Goal: Task Accomplishment & Management: Complete application form

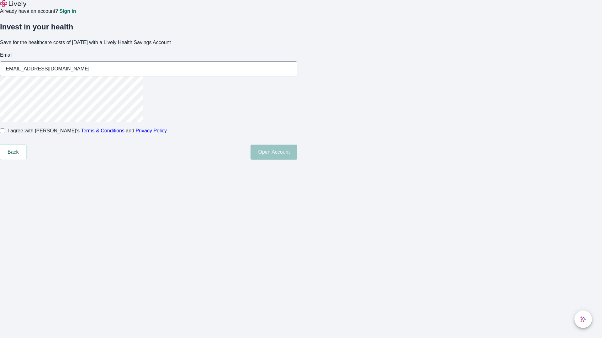
click at [5, 133] on input "I agree with Lively’s Terms & Conditions and Privacy Policy" at bounding box center [2, 130] width 5 height 5
checkbox input "true"
click at [297, 160] on button "Open Account" at bounding box center [273, 152] width 47 height 15
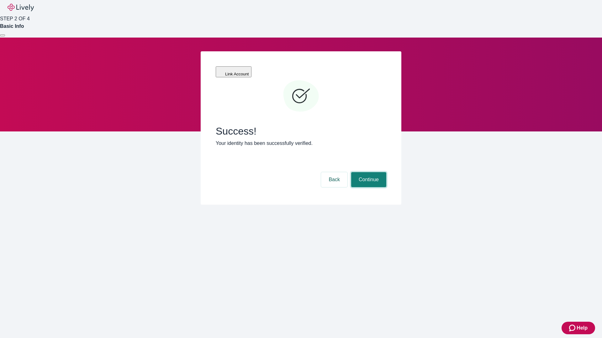
click at [368, 172] on button "Continue" at bounding box center [368, 179] width 35 height 15
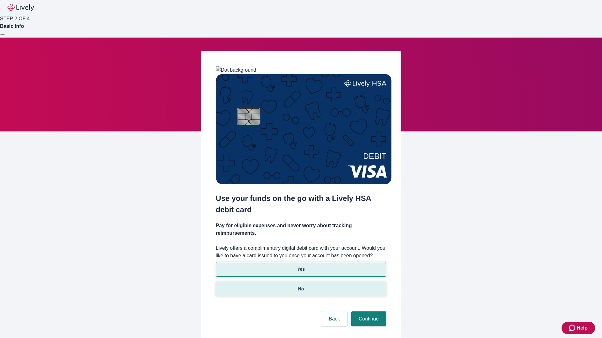
click at [301, 286] on p "No" at bounding box center [301, 289] width 6 height 7
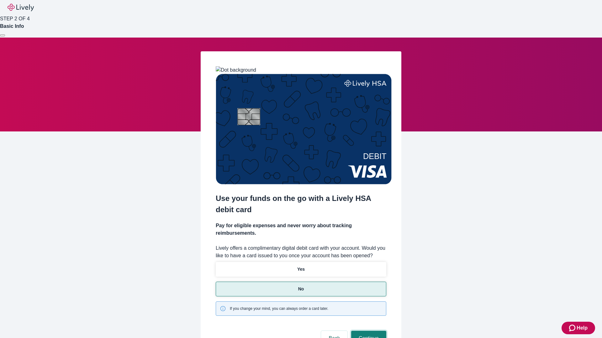
click at [368, 331] on button "Continue" at bounding box center [368, 338] width 35 height 15
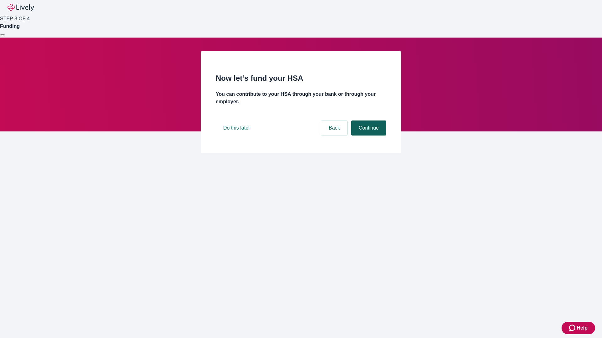
click at [368, 136] on button "Continue" at bounding box center [368, 128] width 35 height 15
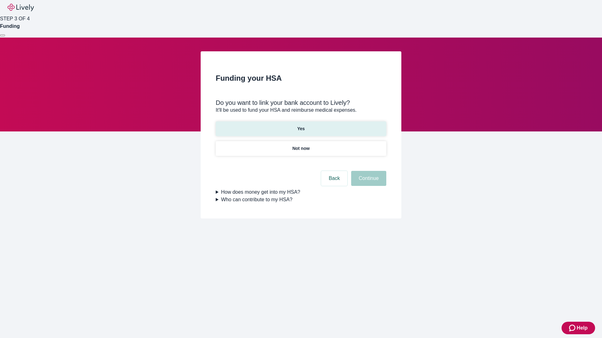
click at [301, 126] on p "Yes" at bounding box center [301, 129] width 8 height 7
click at [368, 171] on button "Continue" at bounding box center [368, 178] width 35 height 15
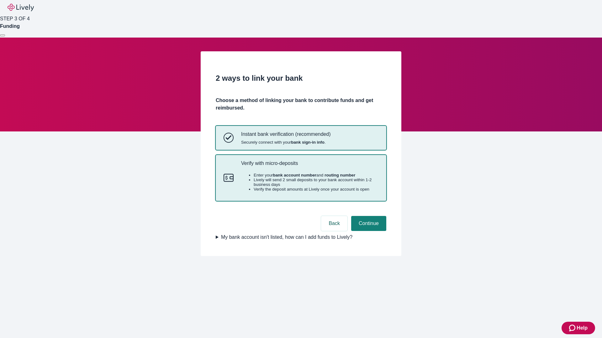
click at [309, 166] on p "Verify with micro-deposits" at bounding box center [309, 163] width 137 height 6
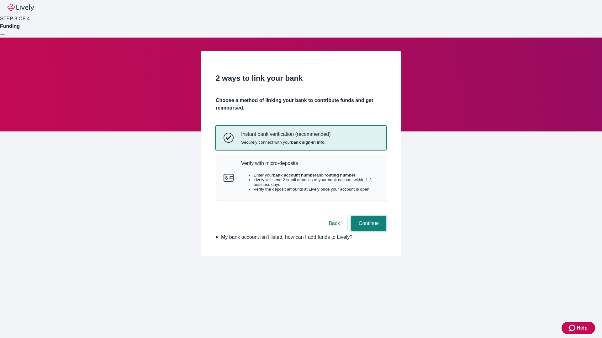
click at [368, 231] on button "Continue" at bounding box center [368, 223] width 35 height 15
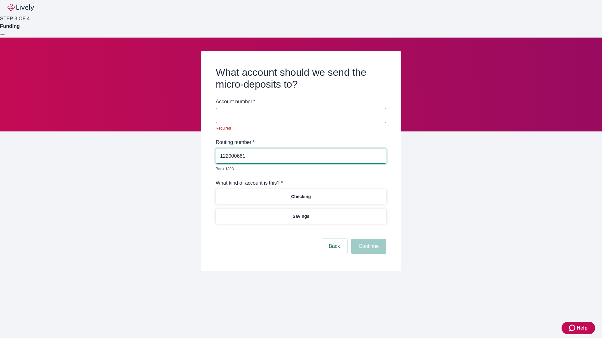
type input "122000661"
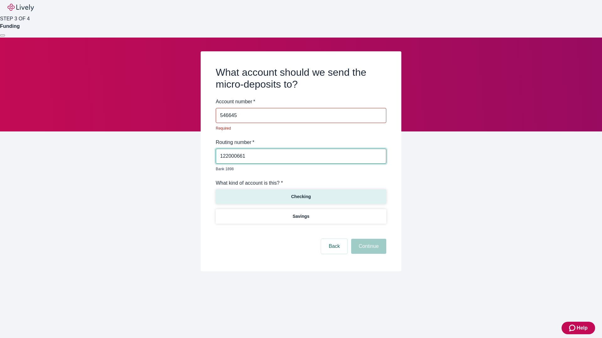
type input "546645"
click at [301, 194] on p "Checking" at bounding box center [301, 197] width 20 height 7
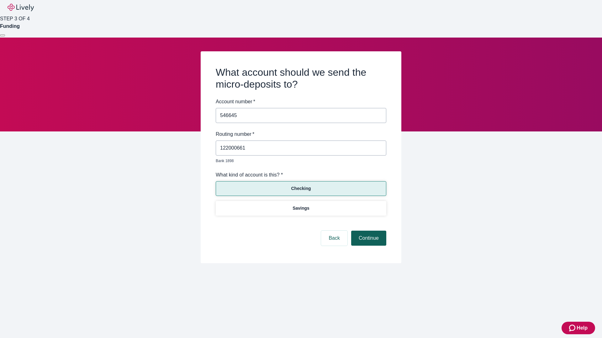
click at [368, 231] on button "Continue" at bounding box center [368, 238] width 35 height 15
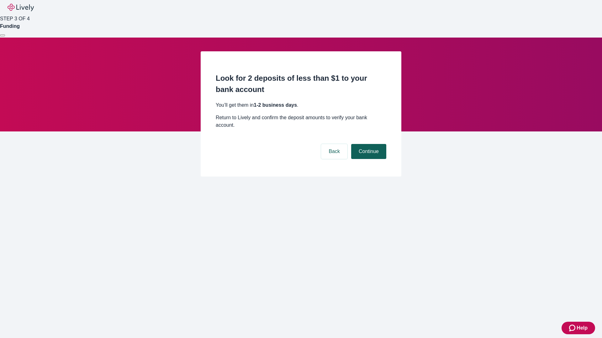
click at [368, 144] on button "Continue" at bounding box center [368, 151] width 35 height 15
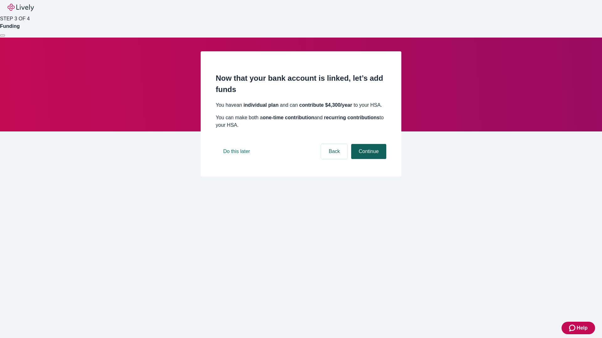
click at [368, 159] on button "Continue" at bounding box center [368, 151] width 35 height 15
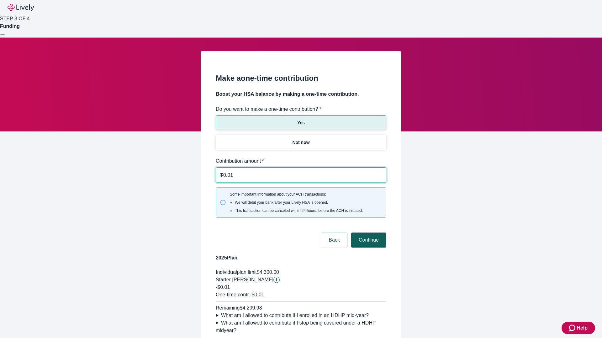
type input "0.01"
click at [368, 233] on button "Continue" at bounding box center [368, 240] width 35 height 15
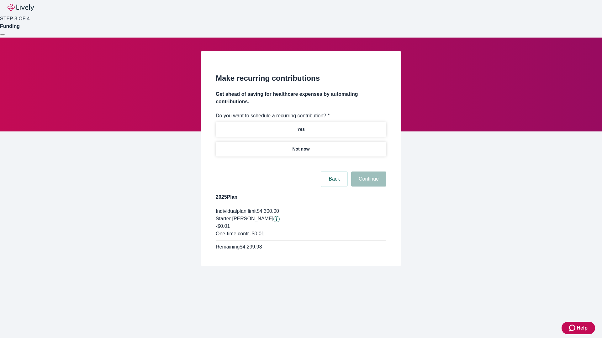
click at [301, 146] on p "Not now" at bounding box center [300, 149] width 17 height 7
click at [368, 172] on button "Continue" at bounding box center [368, 179] width 35 height 15
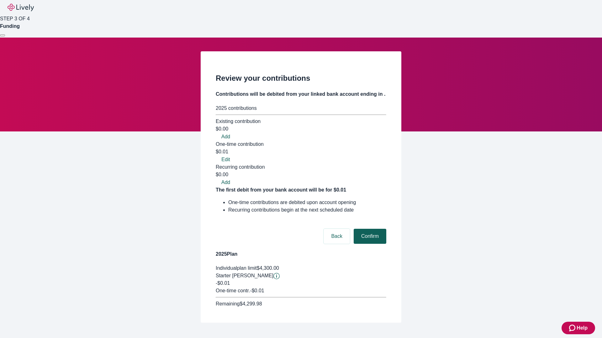
click at [369, 229] on button "Confirm" at bounding box center [369, 236] width 33 height 15
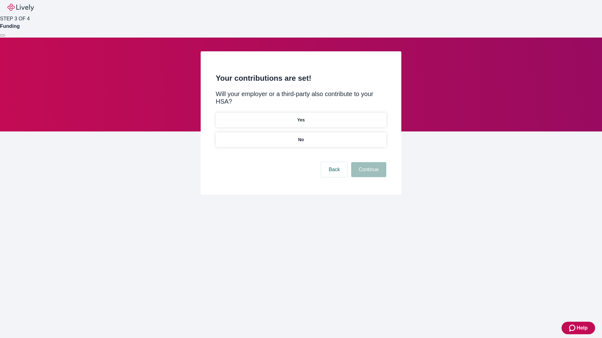
click at [301, 137] on p "No" at bounding box center [301, 140] width 6 height 7
click at [368, 162] on button "Continue" at bounding box center [368, 169] width 35 height 15
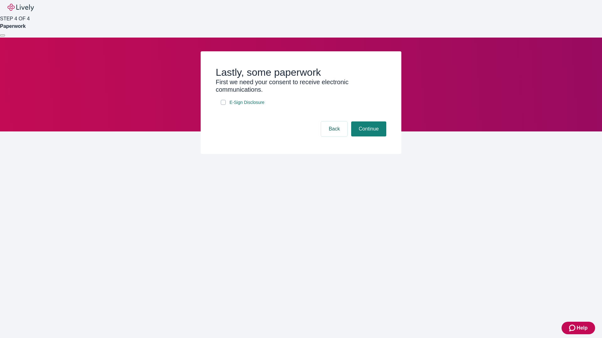
click at [223, 105] on input "E-Sign Disclosure" at bounding box center [223, 102] width 5 height 5
checkbox input "true"
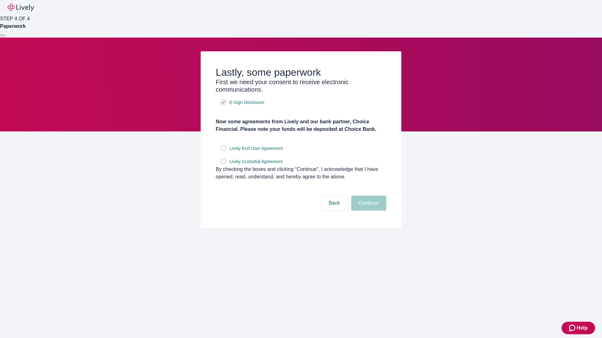
click at [223, 151] on input "Lively End User Agreement" at bounding box center [223, 148] width 5 height 5
checkbox input "true"
click at [223, 164] on input "Lively Custodial Agreement" at bounding box center [223, 161] width 5 height 5
checkbox input "true"
click at [368, 211] on button "Continue" at bounding box center [368, 203] width 35 height 15
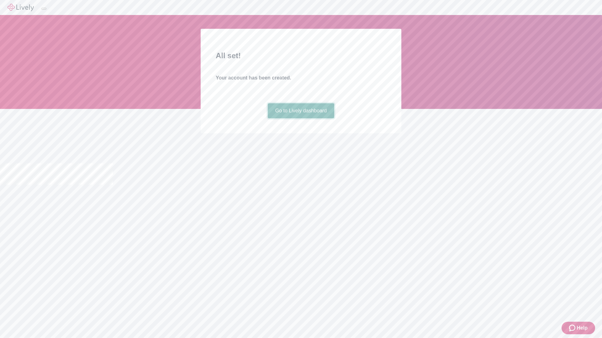
click at [301, 118] on link "Go to Lively dashboard" at bounding box center [301, 110] width 67 height 15
